Goal: Task Accomplishment & Management: Use online tool/utility

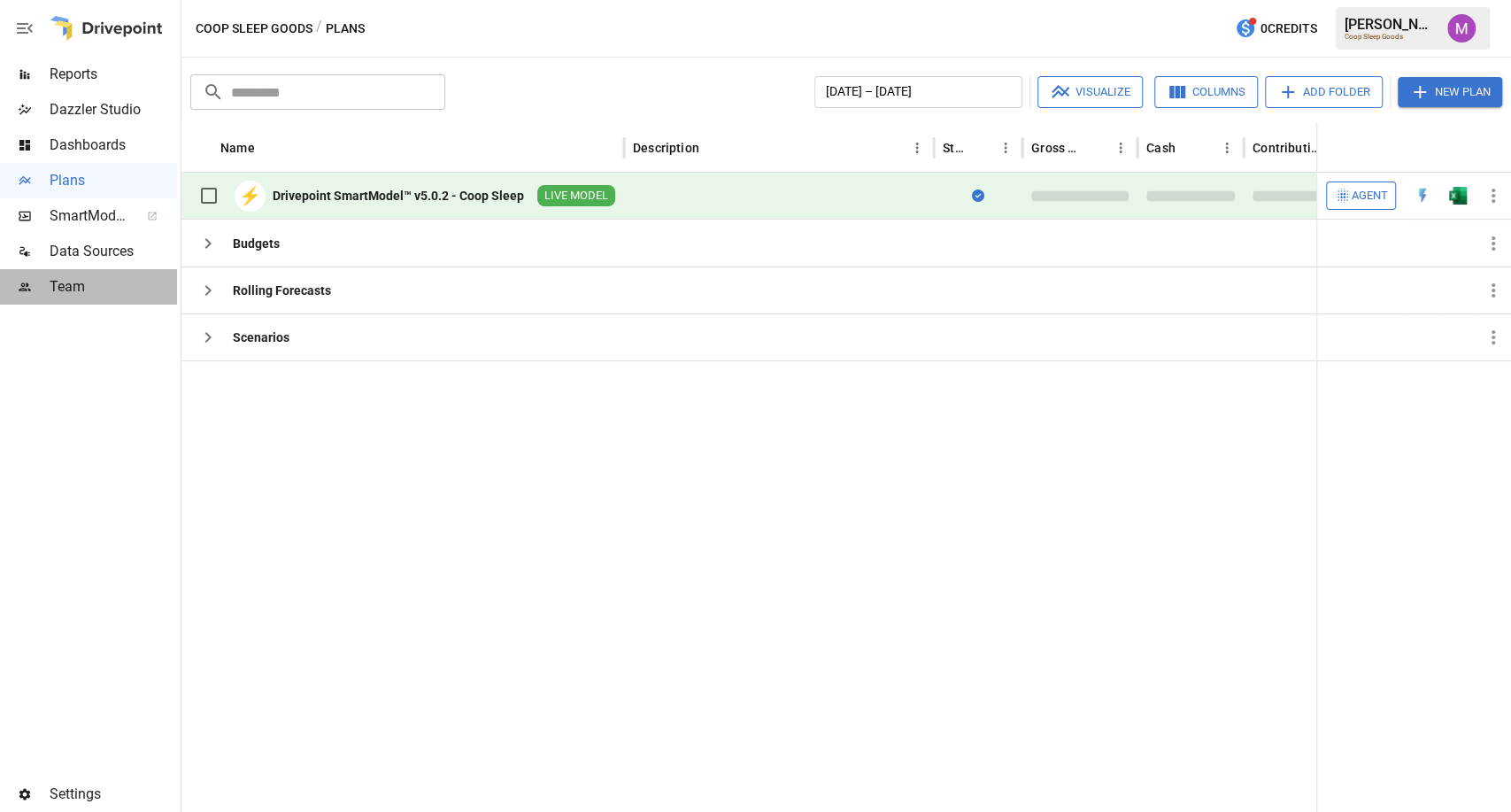
click at [17, 277] on div "Team" at bounding box center [89, 286] width 177 height 35
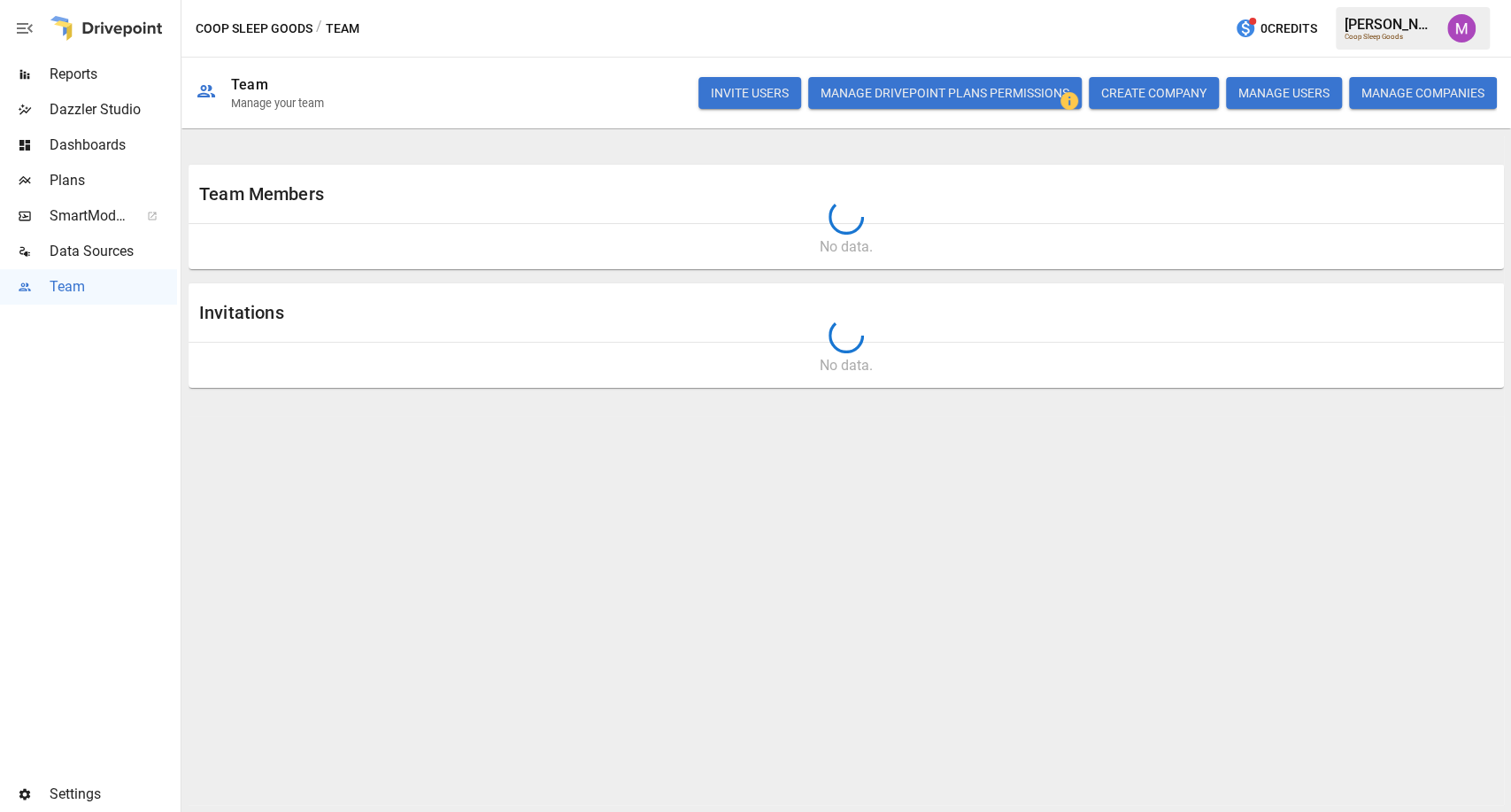
click at [107, 241] on span "Data Sources" at bounding box center [113, 251] width 128 height 21
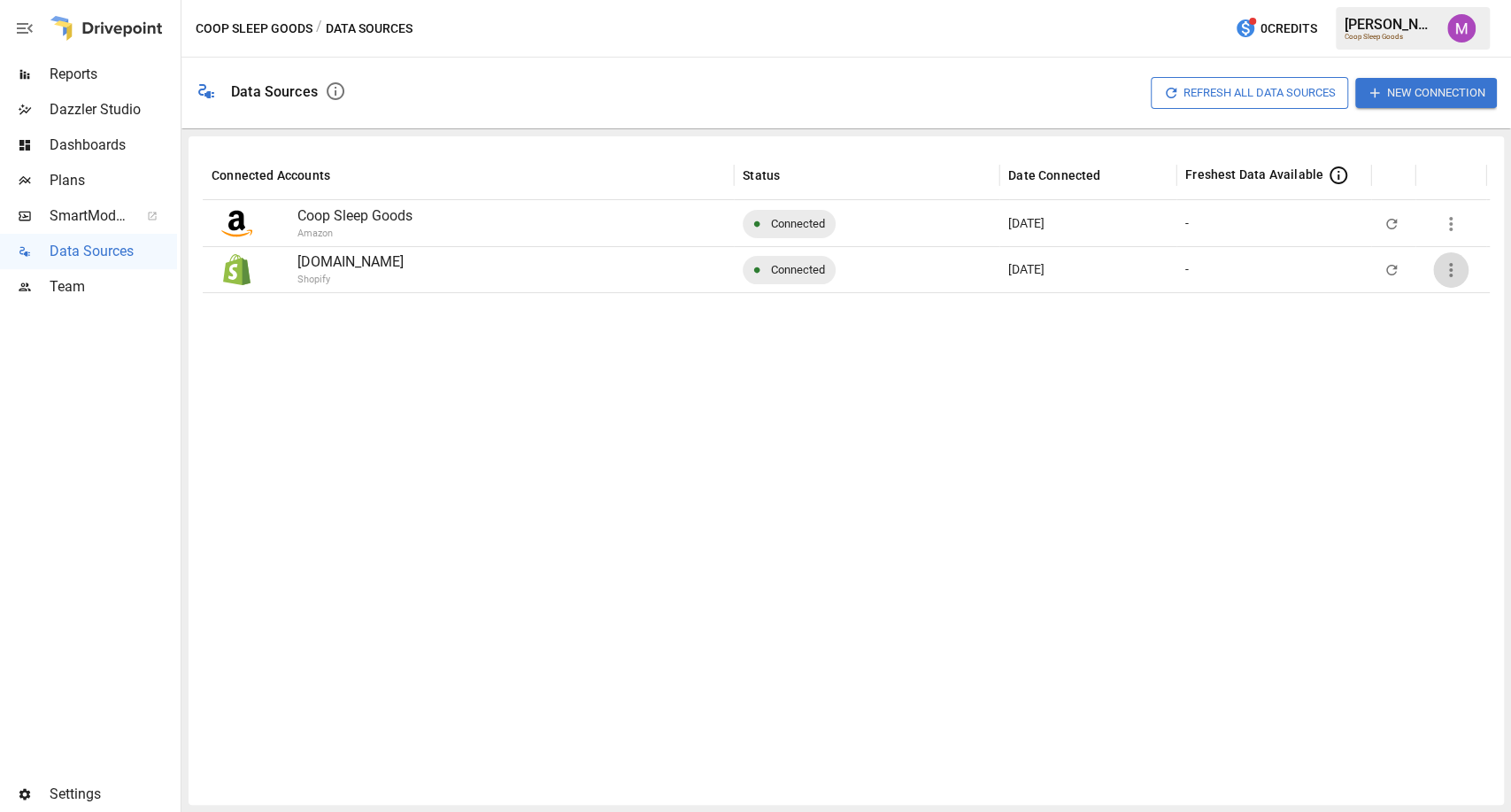
click at [1452, 269] on icon "button" at bounding box center [1452, 270] width 4 height 15
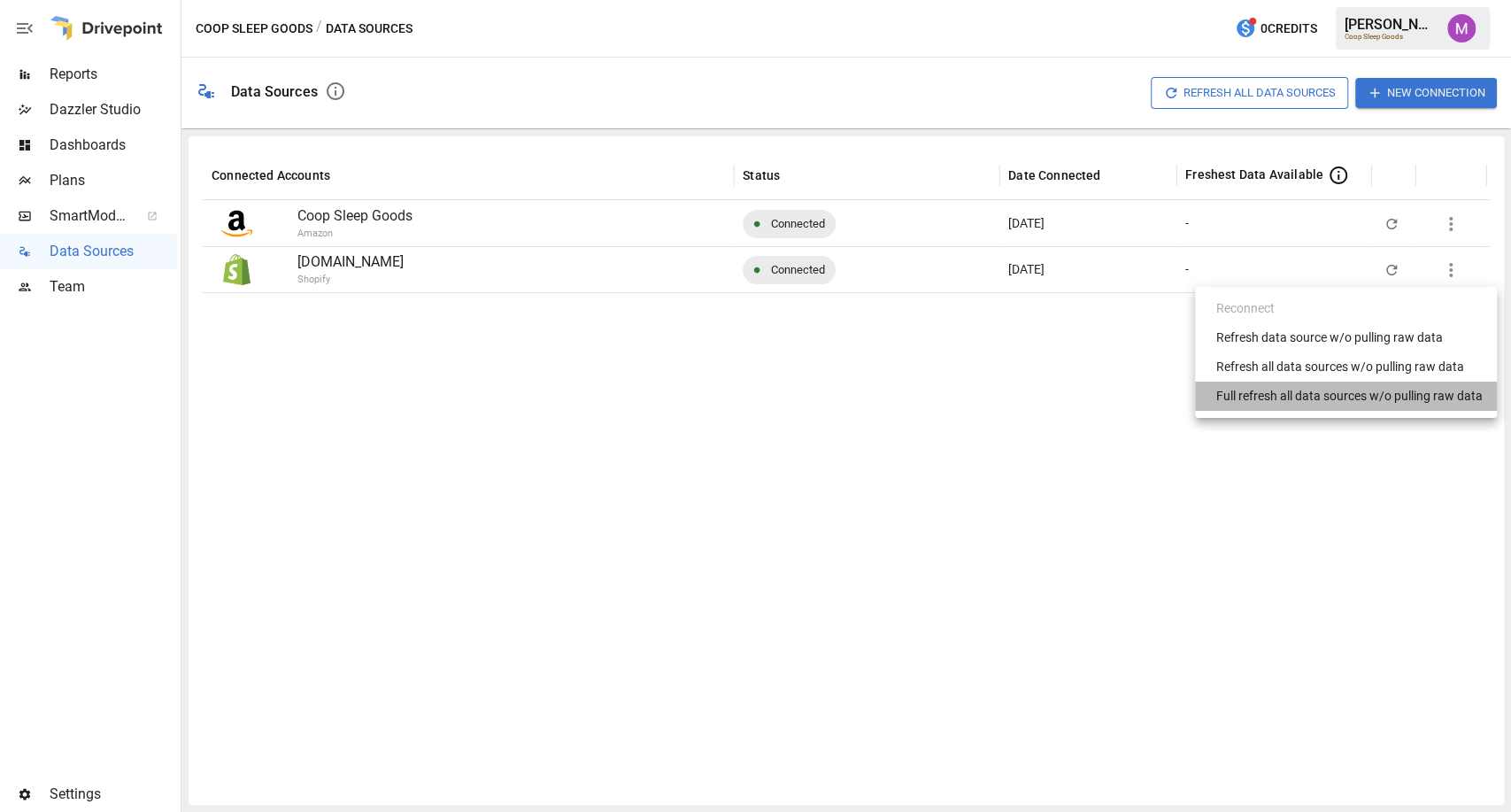
click at [1365, 403] on div "Full refresh all data sources w/o pulling raw data" at bounding box center [1350, 395] width 267 height 18
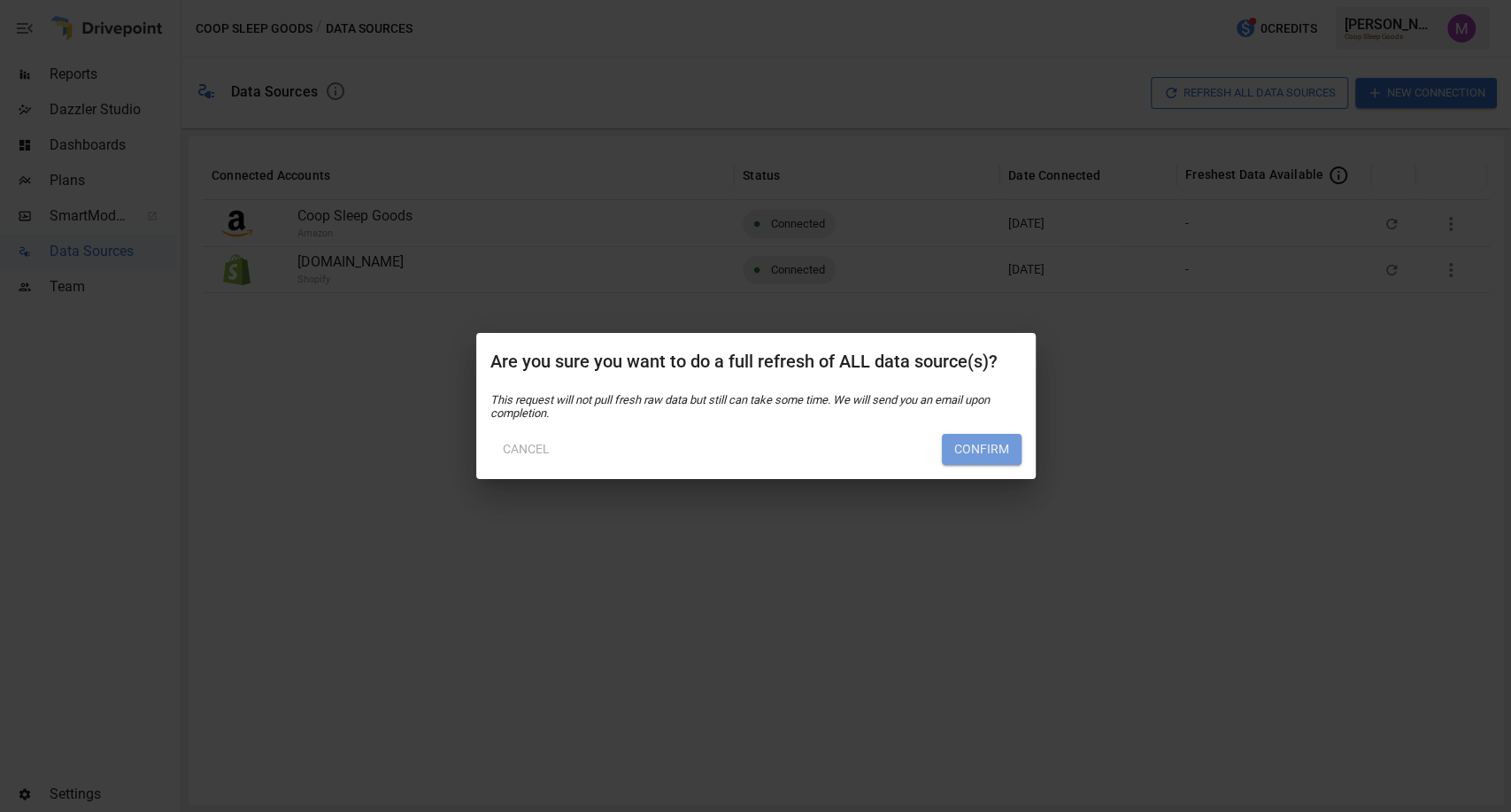
click at [973, 439] on button "Confirm" at bounding box center [982, 450] width 80 height 32
